Goal: Transaction & Acquisition: Purchase product/service

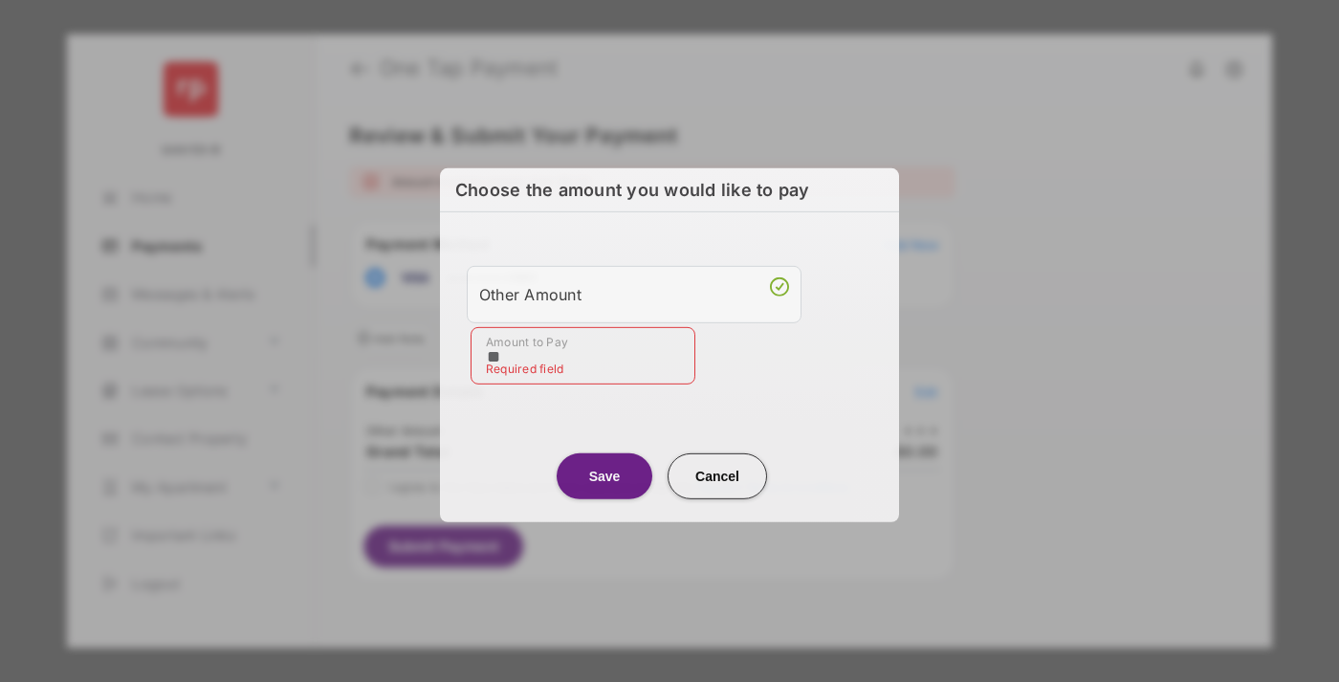
type input "**"
click at [604, 471] on button "Save" at bounding box center [605, 475] width 96 height 46
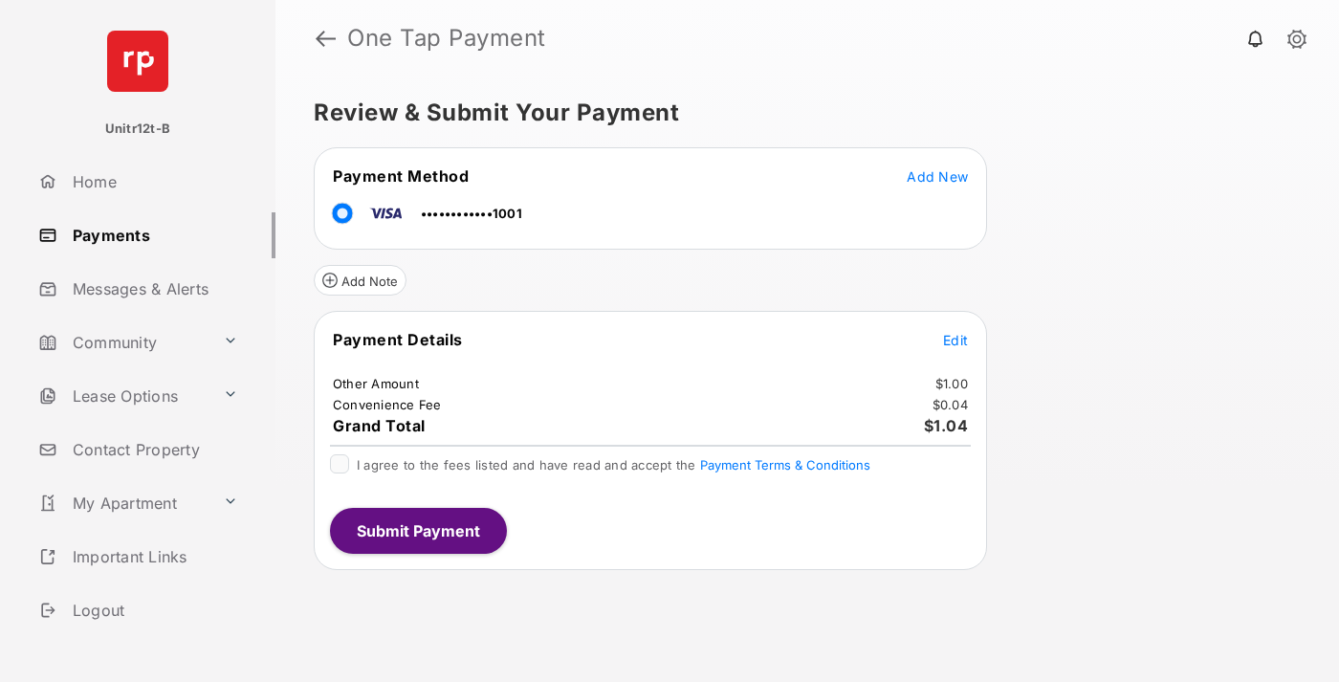
click at [955, 340] on span "Edit" at bounding box center [955, 340] width 25 height 16
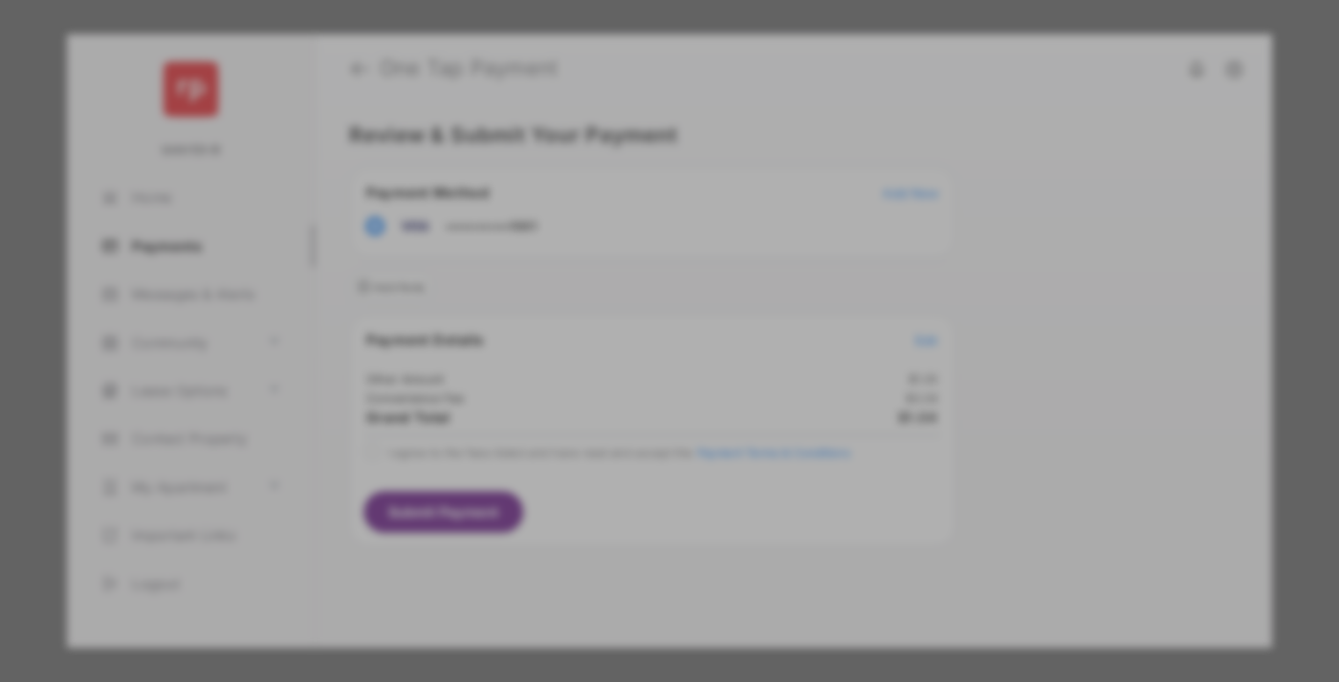
click at [604, 490] on button "Save" at bounding box center [605, 506] width 96 height 46
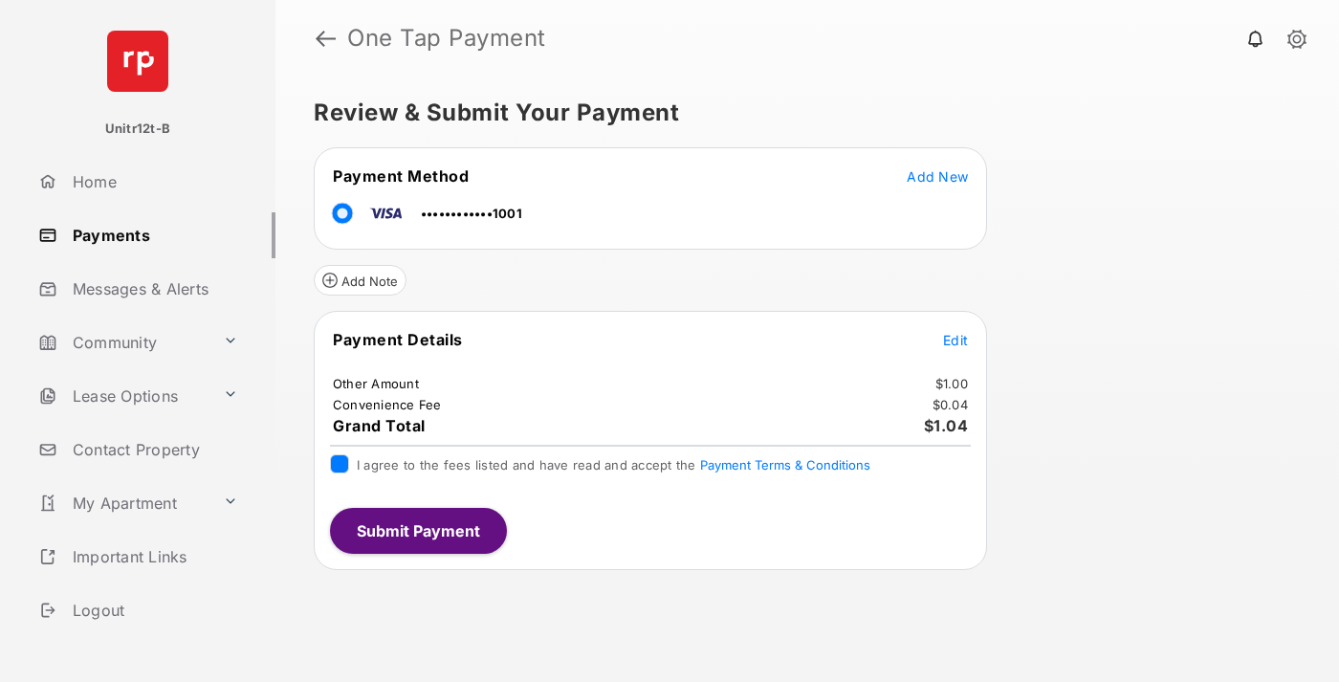
click at [417, 530] on button "Submit Payment" at bounding box center [418, 531] width 177 height 46
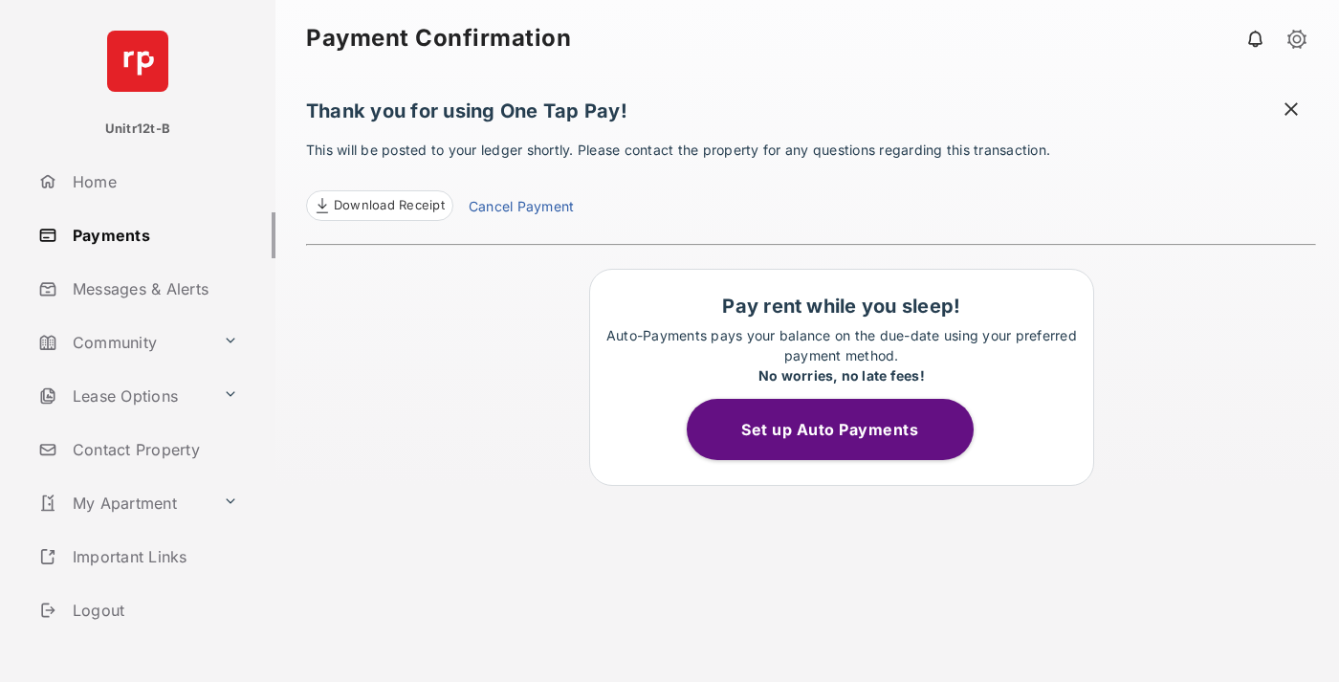
click at [149, 609] on link "Logout" at bounding box center [153, 610] width 245 height 46
